Goal: Find specific page/section: Find specific page/section

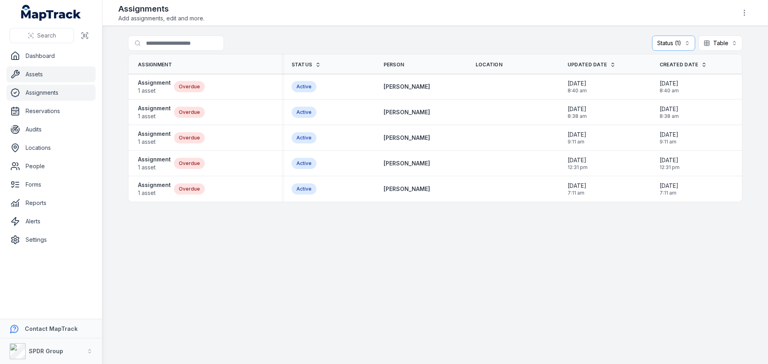
click at [32, 77] on link "Assets" at bounding box center [50, 74] width 89 height 16
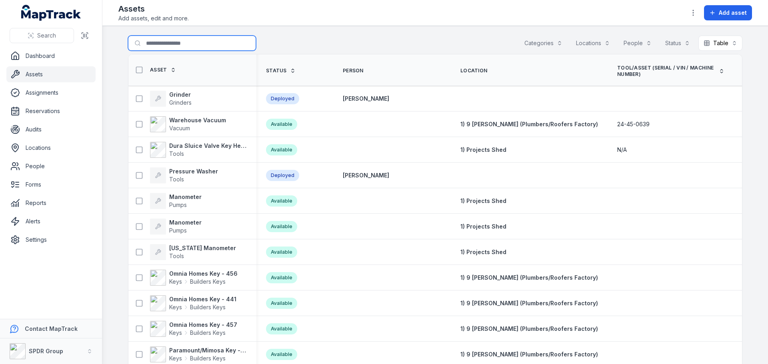
click at [178, 44] on input "Search for assets" at bounding box center [192, 43] width 128 height 15
type input "***"
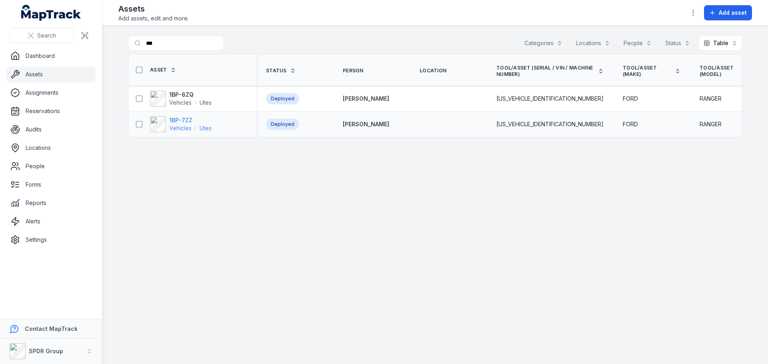
click at [185, 120] on strong "1BP-7ZZ" at bounding box center [190, 120] width 42 height 8
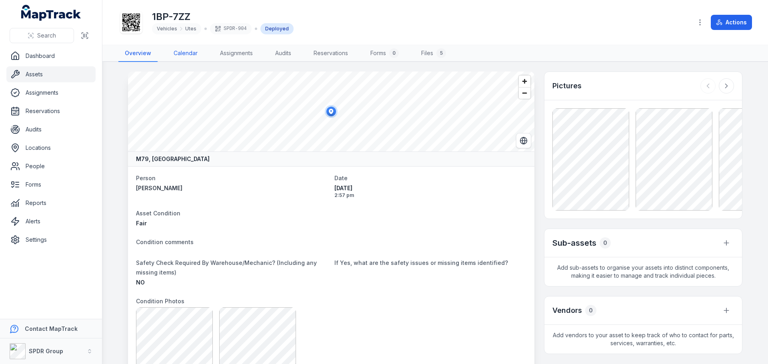
click at [184, 56] on link "Calendar" at bounding box center [185, 53] width 37 height 17
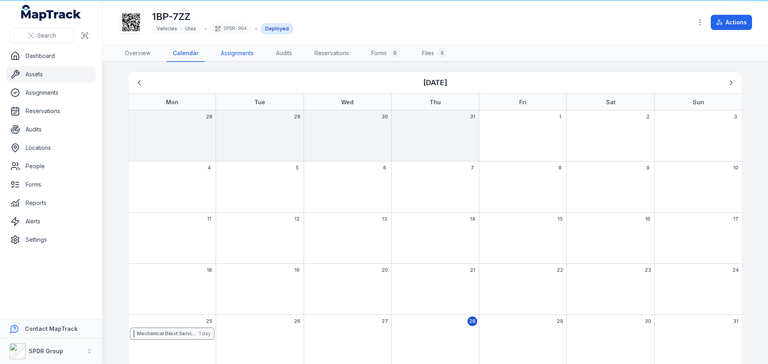
click at [229, 51] on link "Assignments" at bounding box center [237, 53] width 46 height 17
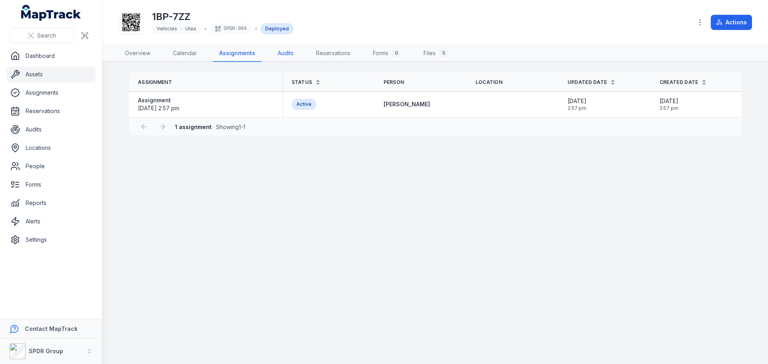
click at [271, 58] on link "Audits" at bounding box center [285, 53] width 29 height 17
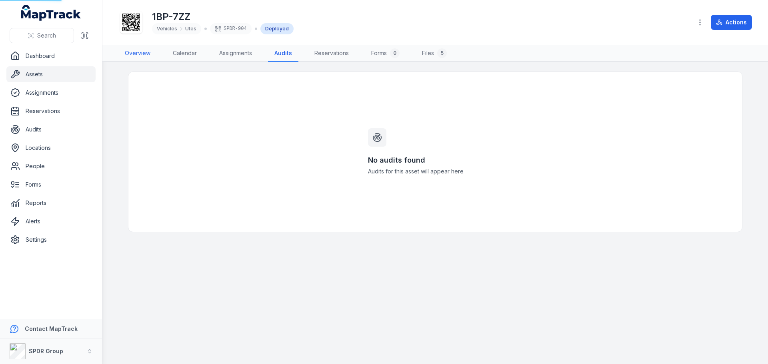
click at [142, 50] on link "Overview" at bounding box center [137, 53] width 38 height 17
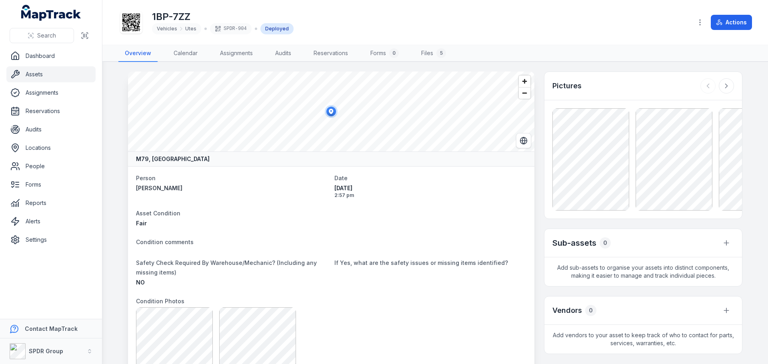
click at [44, 74] on link "Assets" at bounding box center [50, 74] width 89 height 16
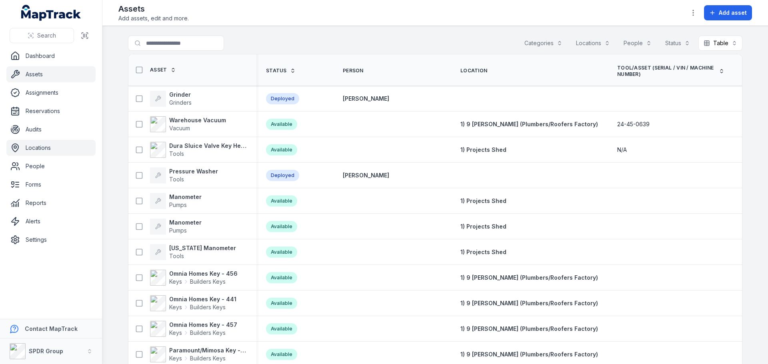
click at [34, 148] on link "Locations" at bounding box center [50, 148] width 89 height 16
click at [40, 146] on link "Locations" at bounding box center [50, 148] width 89 height 16
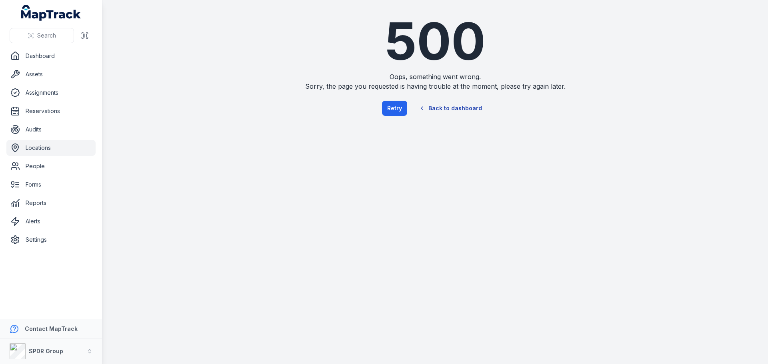
click at [451, 110] on link "Back to dashboard" at bounding box center [450, 108] width 77 height 18
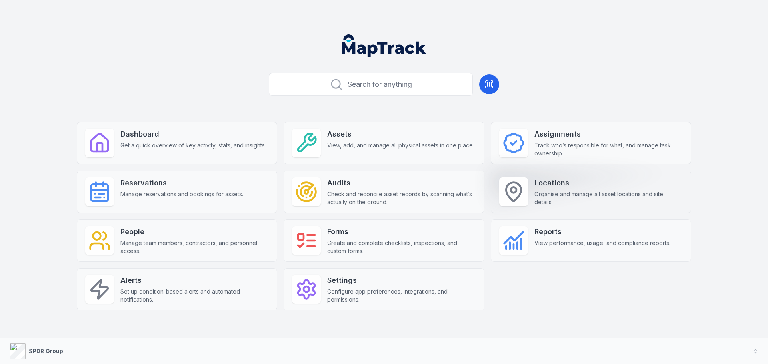
click at [538, 178] on strong "Locations" at bounding box center [608, 183] width 148 height 11
